Goal: Check status: Check status

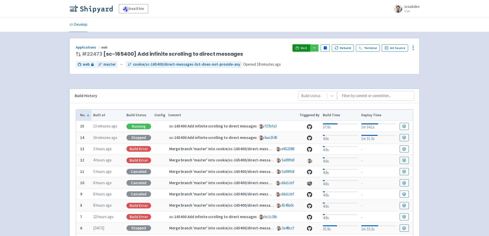
click at [303, 48] on span "Visit" at bounding box center [304, 48] width 7 height 4
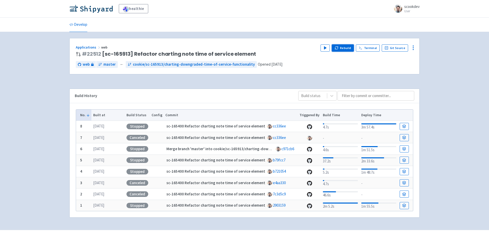
click at [345, 47] on button "Rebuild" at bounding box center [343, 48] width 22 height 7
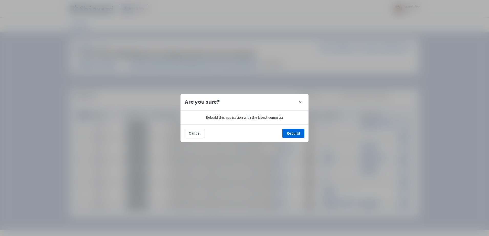
click at [301, 102] on icon at bounding box center [300, 102] width 4 height 4
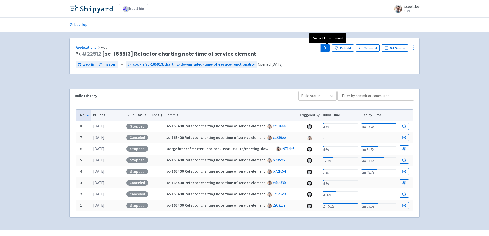
click at [326, 47] on polygon "button" at bounding box center [325, 48] width 2 height 3
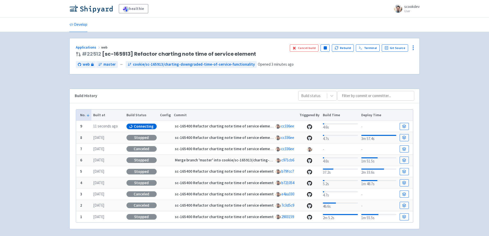
click at [464, 44] on div "healthie scookdev User Profile Sign out Develop" at bounding box center [244, 121] width 489 height 242
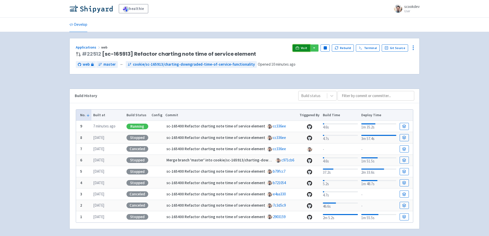
click at [304, 48] on span "Visit" at bounding box center [304, 48] width 7 height 4
